Goal: Entertainment & Leisure: Consume media (video, audio)

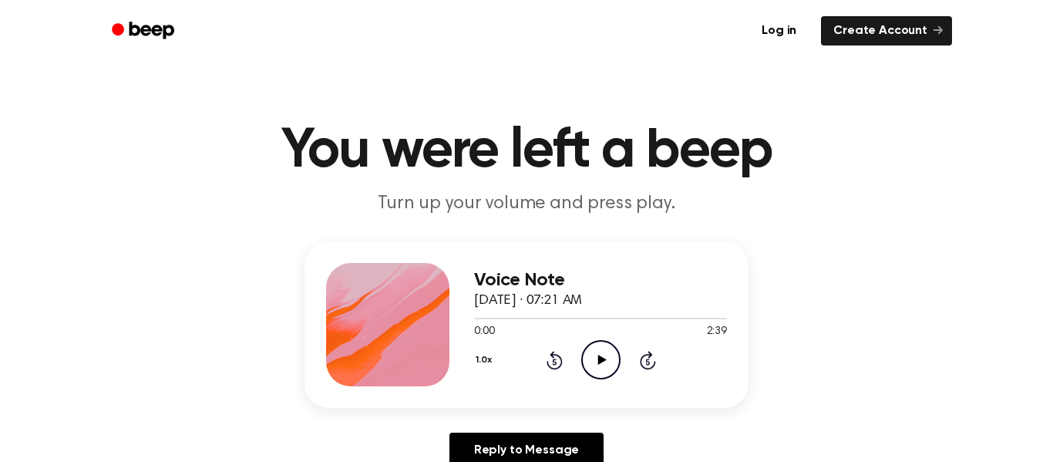
click at [608, 363] on icon "Play Audio" at bounding box center [600, 359] width 39 height 39
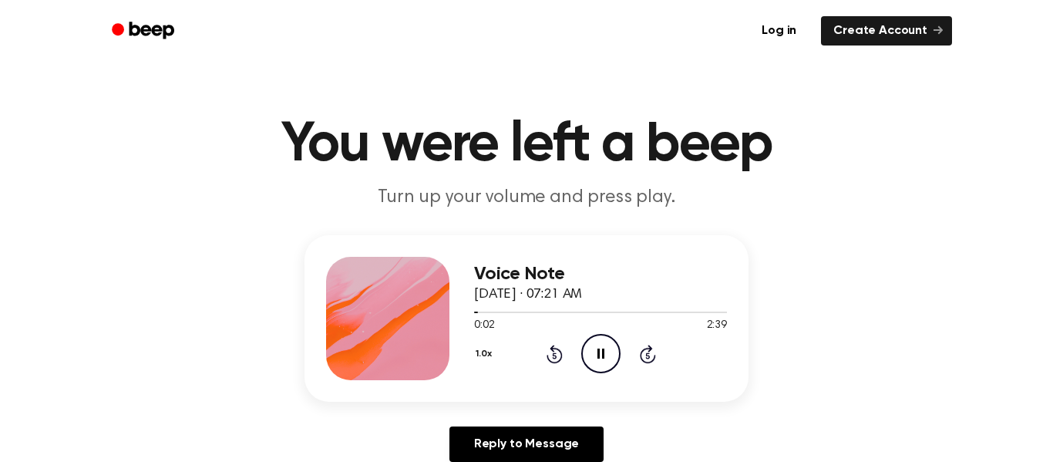
click at [480, 357] on button "1.0x" at bounding box center [485, 354] width 23 height 26
click at [513, 412] on div "0.8x" at bounding box center [503, 411] width 59 height 29
click at [494, 352] on button "0.8x" at bounding box center [487, 354] width 26 height 26
click at [498, 382] on div "Playback Speed" at bounding box center [503, 388] width 59 height 31
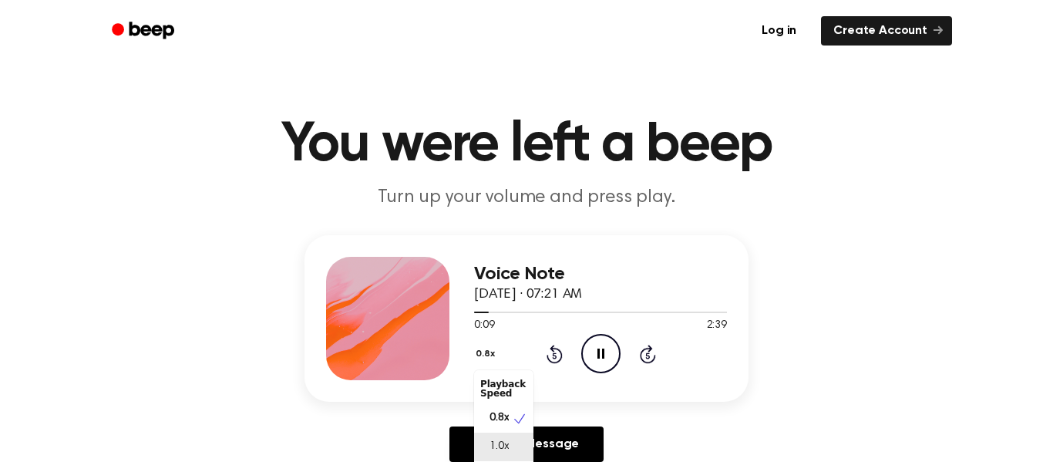
click at [508, 449] on span "1.0x" at bounding box center [498, 446] width 19 height 16
click at [593, 359] on icon "Pause Audio" at bounding box center [600, 353] width 39 height 39
click at [597, 366] on icon "Play Audio" at bounding box center [600, 353] width 39 height 39
click at [596, 362] on icon "Pause Audio" at bounding box center [600, 353] width 39 height 39
click at [486, 349] on button "1.0x" at bounding box center [485, 354] width 23 height 26
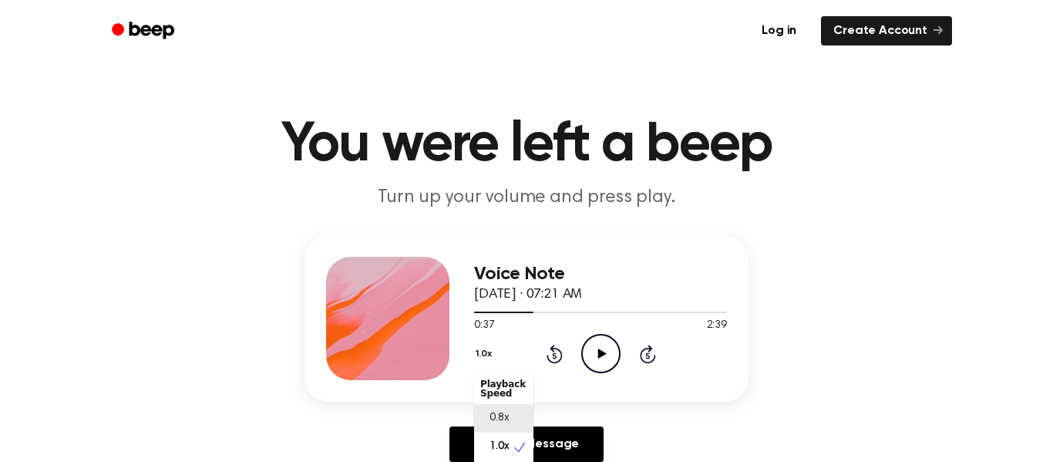
click at [519, 421] on div "0.8x" at bounding box center [503, 418] width 59 height 29
click at [608, 346] on icon "Play Audio" at bounding box center [600, 353] width 39 height 39
click at [555, 355] on icon at bounding box center [554, 355] width 4 height 6
drag, startPoint x: 610, startPoint y: 335, endPoint x: 606, endPoint y: 358, distance: 23.4
click at [606, 358] on icon "Pause Audio" at bounding box center [600, 353] width 39 height 39
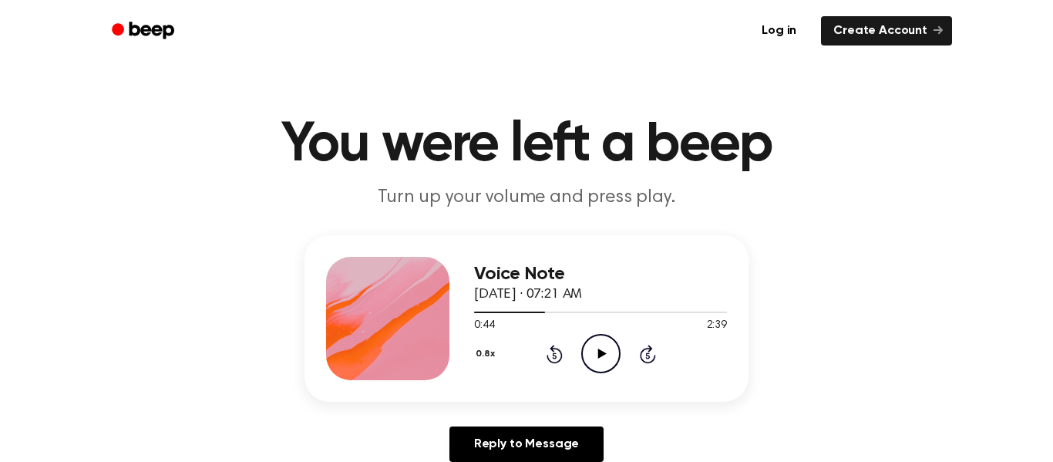
click at [597, 349] on icon at bounding box center [601, 353] width 8 height 10
click at [590, 346] on icon "Pause Audio" at bounding box center [600, 353] width 39 height 39
click at [606, 354] on icon "Play Audio" at bounding box center [600, 353] width 39 height 39
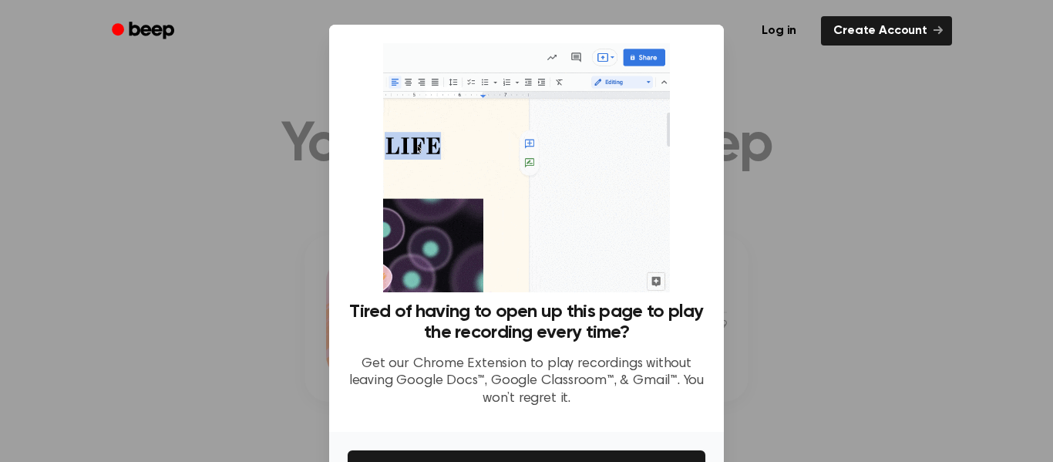
click at [760, 156] on div at bounding box center [526, 231] width 1053 height 462
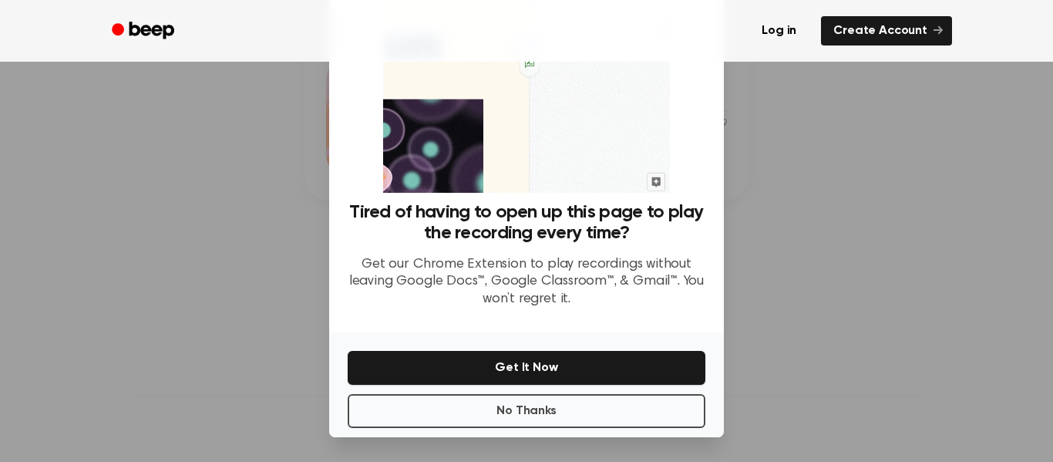
scroll to position [211, 0]
click at [617, 414] on button "No Thanks" at bounding box center [527, 411] width 358 height 34
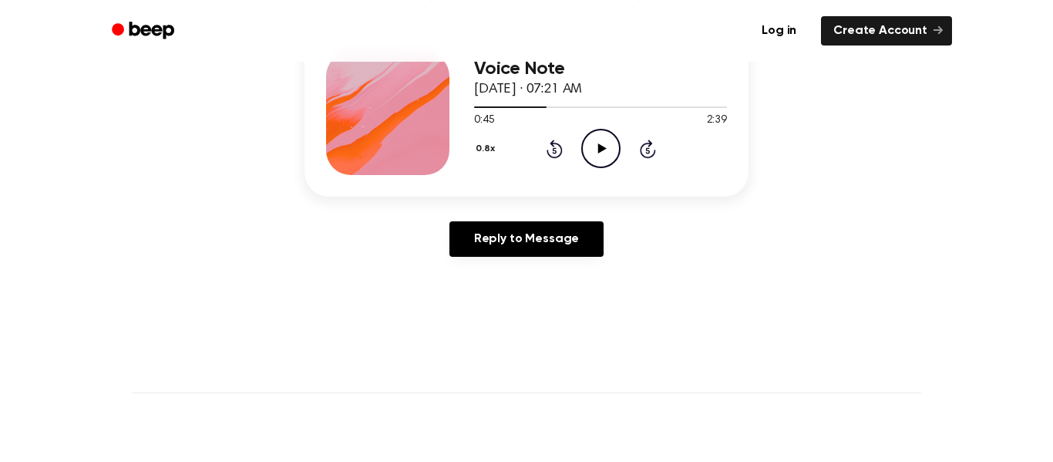
click at [595, 146] on icon "Play Audio" at bounding box center [600, 148] width 39 height 39
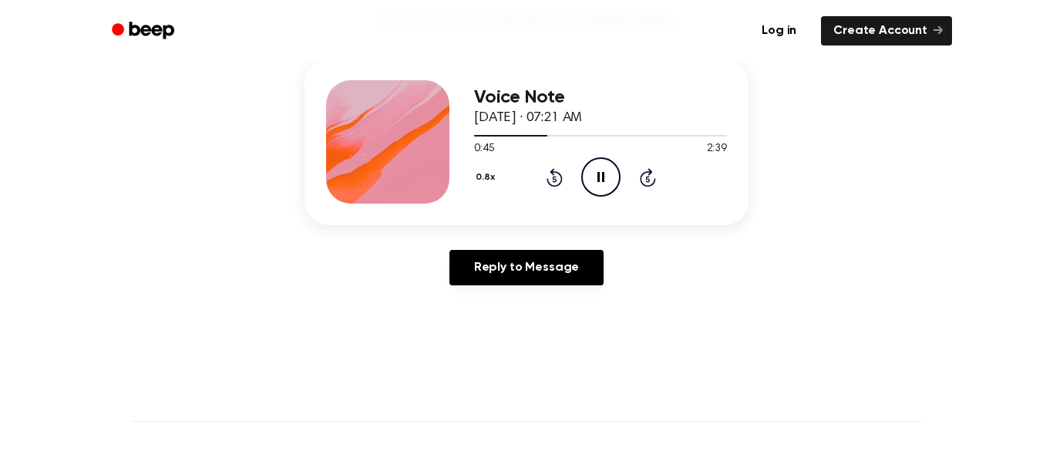
scroll to position [178, 0]
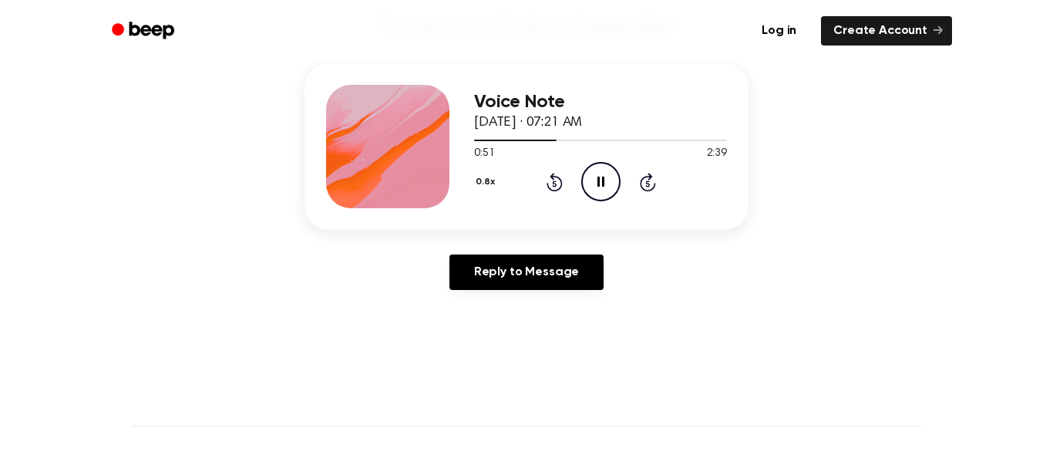
click at [556, 183] on icon "Rewind 5 seconds" at bounding box center [554, 182] width 17 height 20
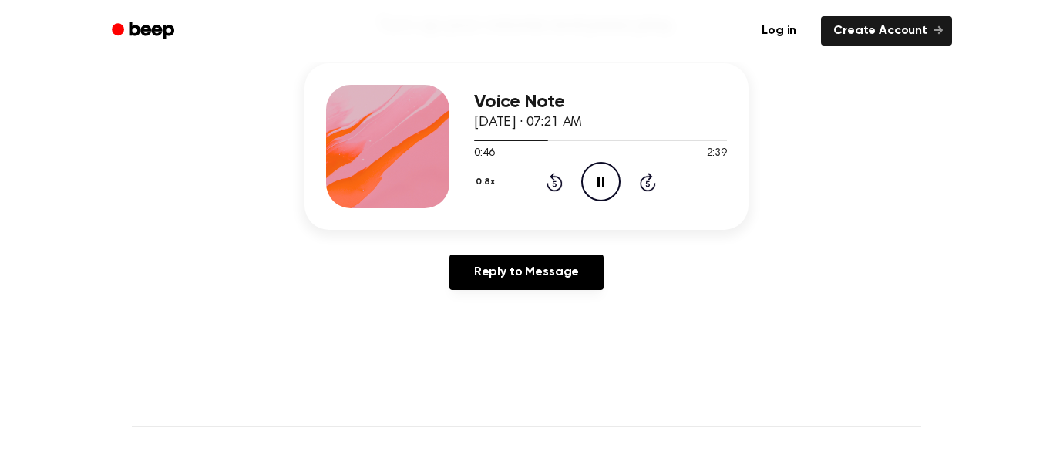
click at [479, 183] on button "0.8x" at bounding box center [487, 182] width 26 height 26
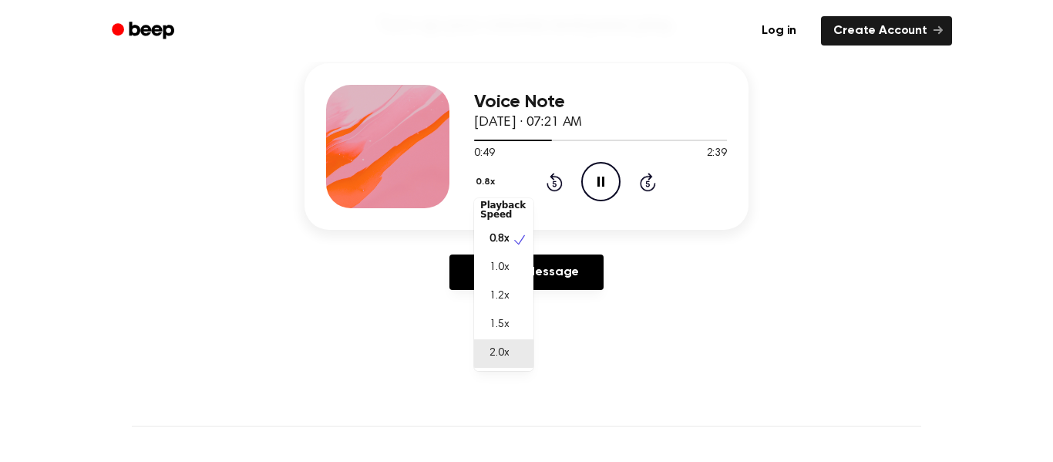
click at [499, 361] on span "2.0x" at bounding box center [498, 353] width 19 height 16
click at [480, 176] on button "2.0x" at bounding box center [486, 182] width 25 height 26
click at [493, 266] on span "1.0x" at bounding box center [498, 271] width 19 height 16
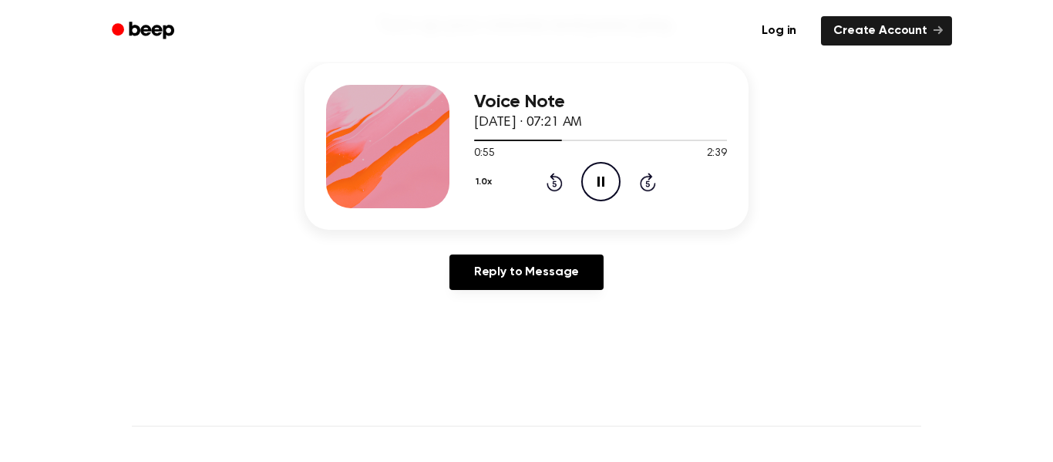
drag, startPoint x: 538, startPoint y: 180, endPoint x: 546, endPoint y: 180, distance: 7.7
click at [543, 180] on div "1.0x Rewind 5 seconds Pause Audio Skip 5 seconds" at bounding box center [600, 181] width 253 height 39
click at [603, 183] on icon at bounding box center [600, 181] width 7 height 10
